Goal: Find specific page/section: Find specific page/section

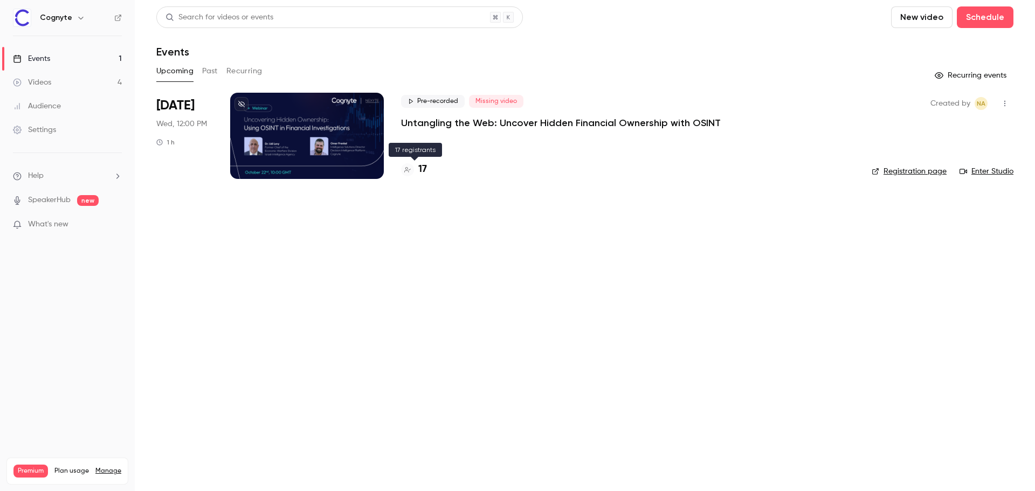
click at [425, 170] on h4 "17" at bounding box center [422, 169] width 9 height 15
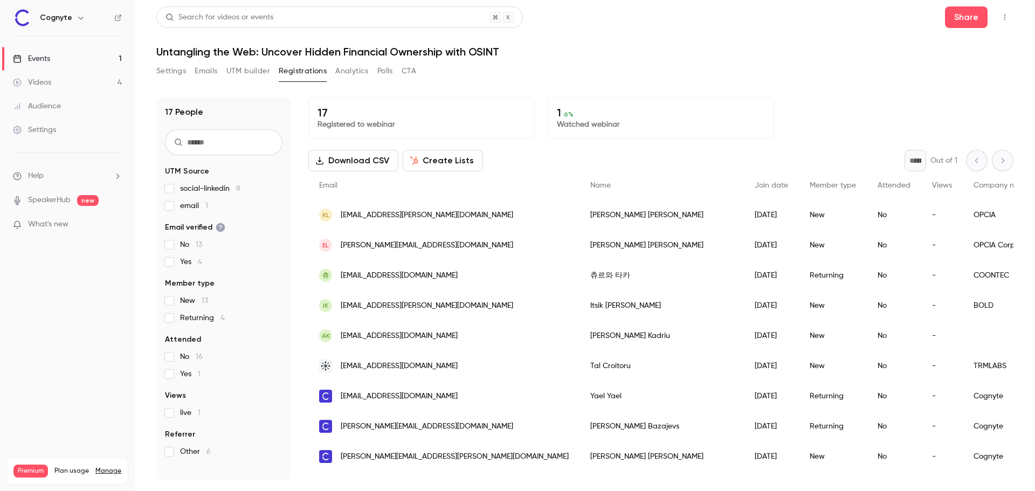
click at [201, 70] on button "Emails" at bounding box center [206, 71] width 23 height 17
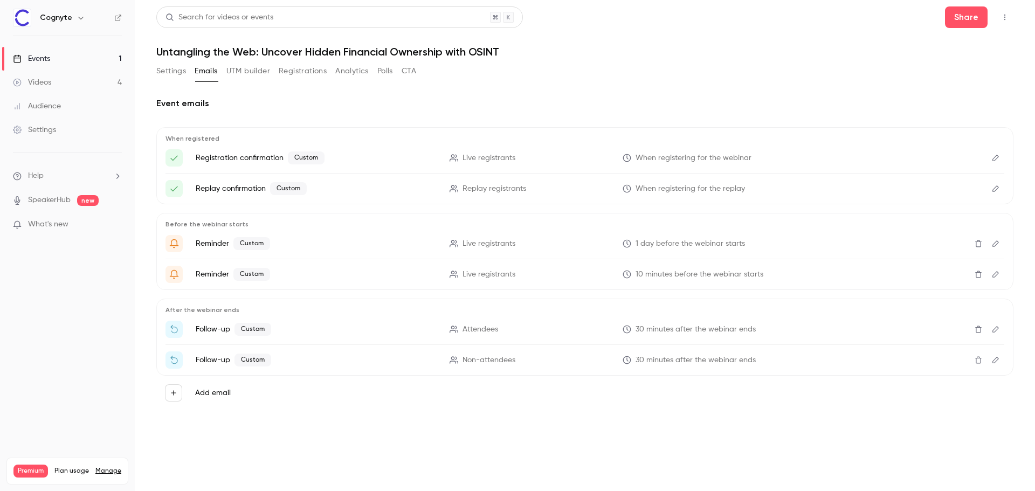
click at [178, 73] on button "Settings" at bounding box center [171, 71] width 30 height 17
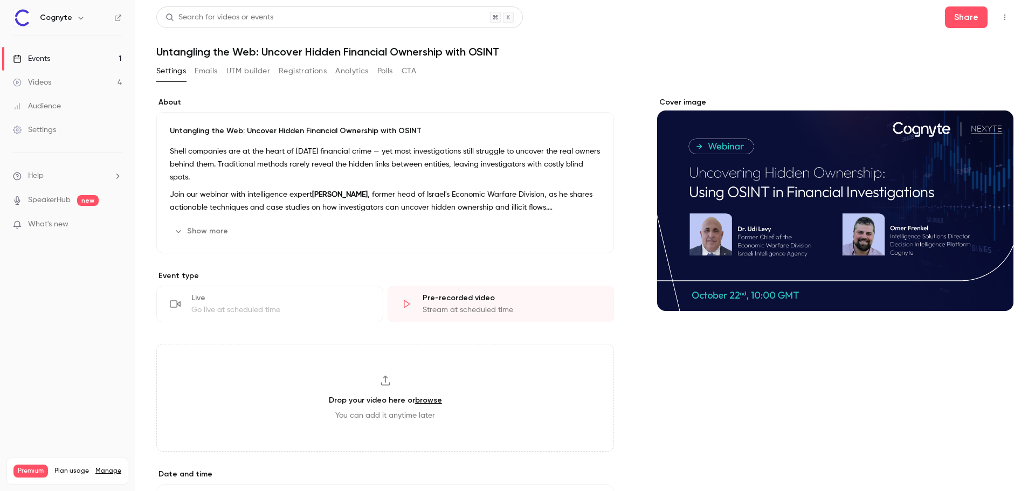
click at [331, 68] on div "Settings Emails UTM builder Registrations Analytics Polls CTA" at bounding box center [286, 71] width 260 height 17
click at [354, 70] on button "Analytics" at bounding box center [351, 71] width 33 height 17
